Goal: Task Accomplishment & Management: Manage account settings

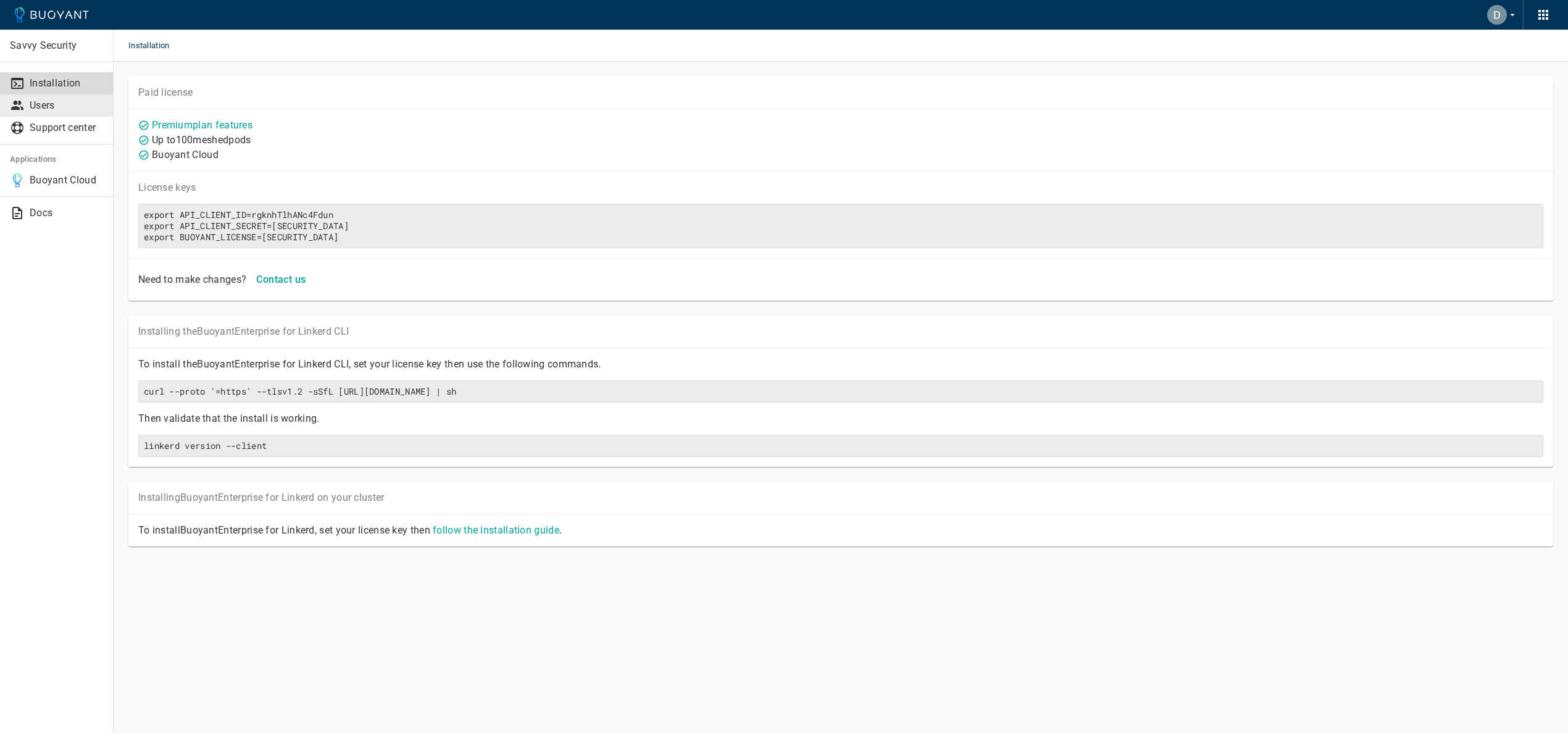
click at [76, 115] on link "Users" at bounding box center [56, 105] width 113 height 23
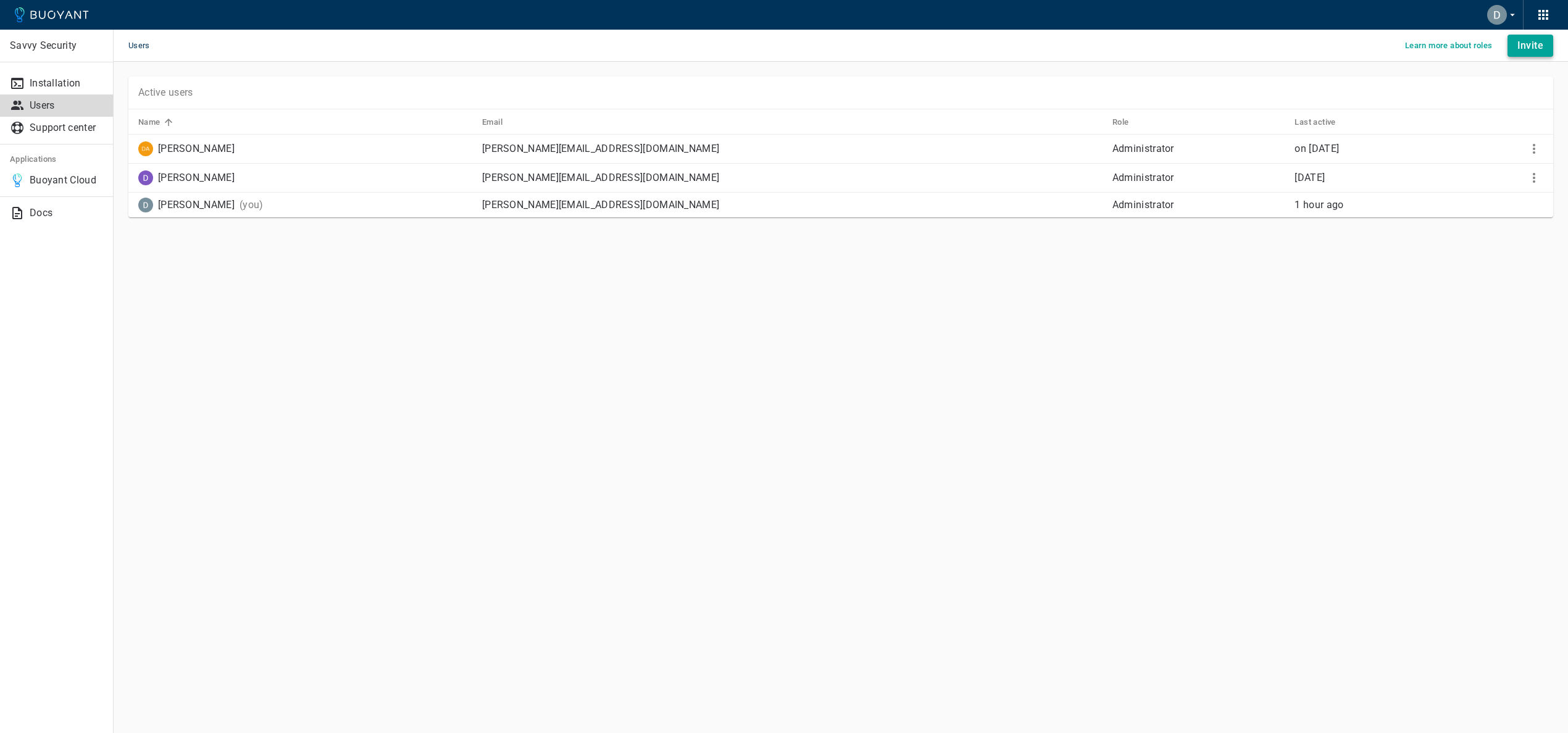
click at [1529, 42] on h4 "Invite" at bounding box center [1531, 45] width 26 height 13
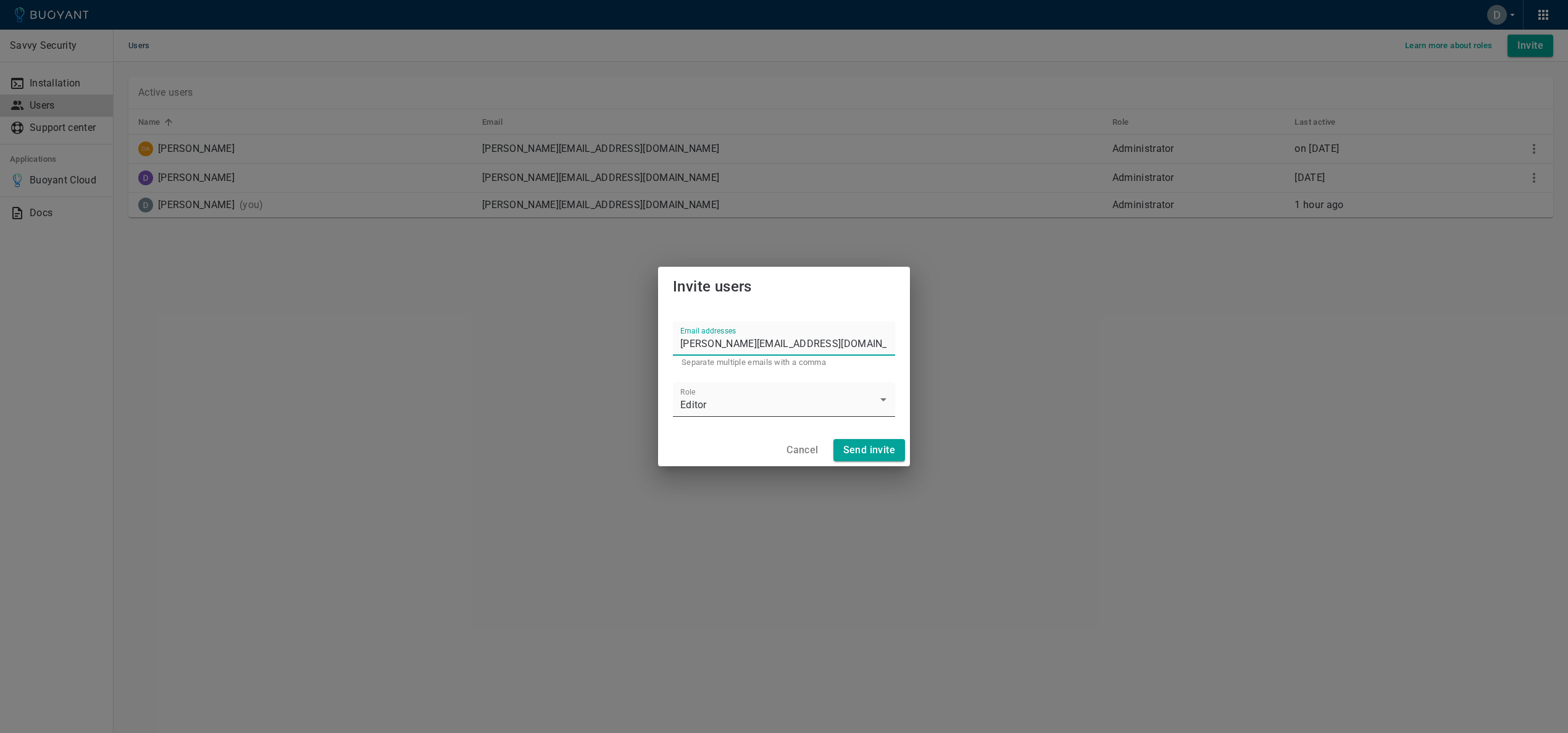
type input "[PERSON_NAME][EMAIL_ADDRESS][DOMAIN_NAME]"
click at [757, 398] on body "Savvy Security Installation Users Support center Applications Buoyant Cloud Doc…" at bounding box center [784, 366] width 1568 height 733
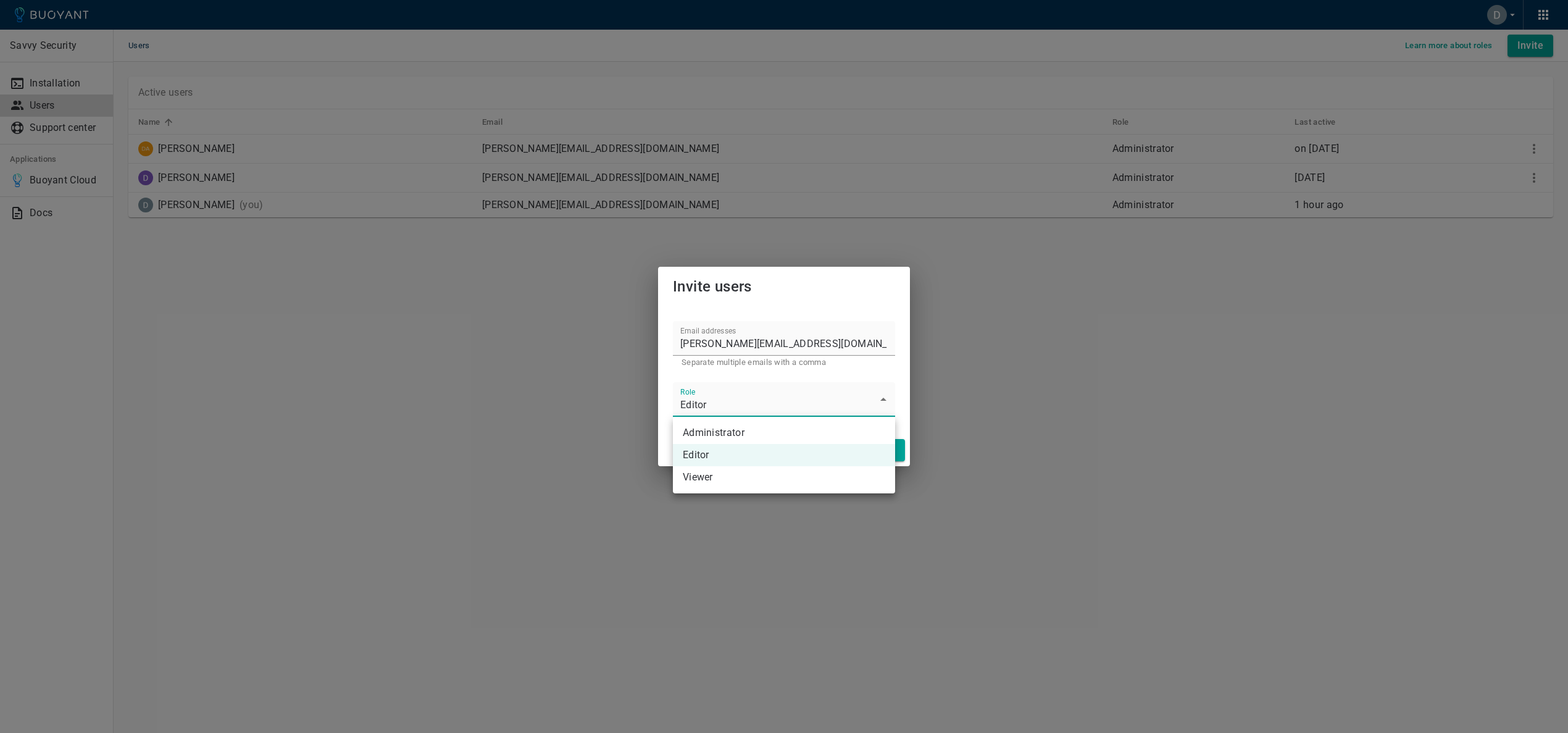
click at [736, 423] on li "Administrator" at bounding box center [784, 433] width 223 height 23
type input "Administrator"
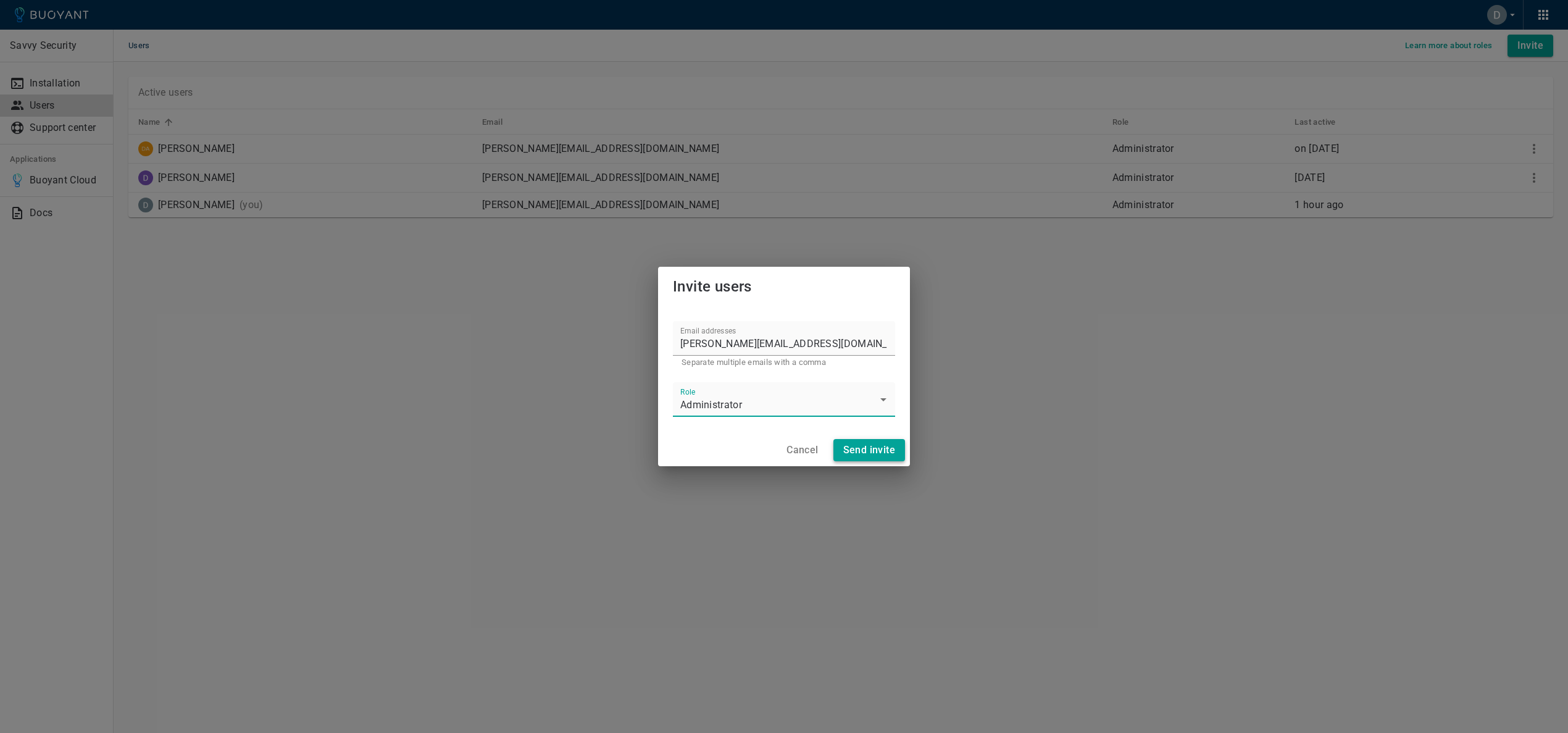
click at [864, 445] on h4 "Send invite" at bounding box center [869, 450] width 52 height 13
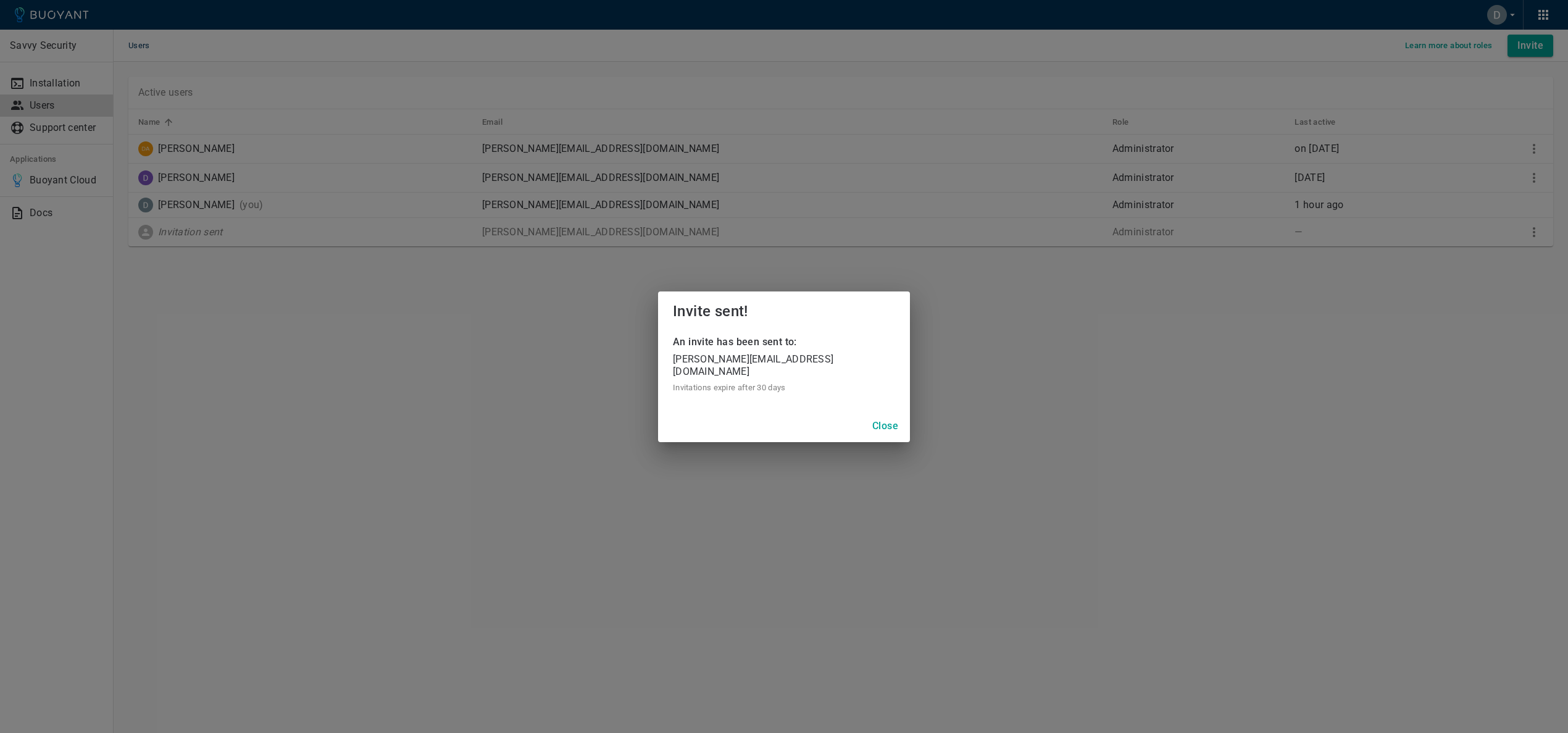
click at [880, 420] on h4 "Close" at bounding box center [885, 426] width 26 height 13
